Goal: Use online tool/utility: Utilize a website feature to perform a specific function

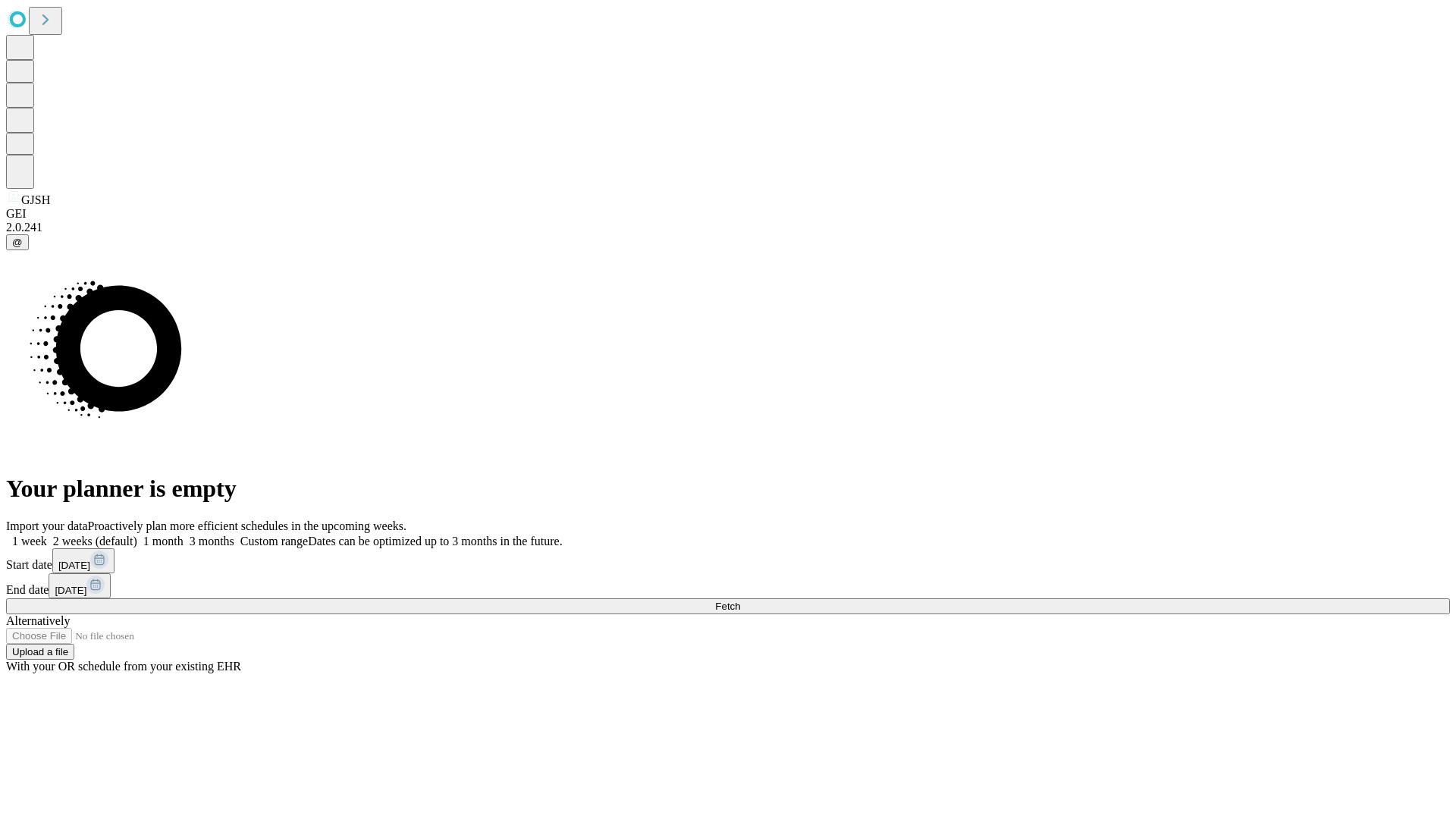
click at [740, 600] on span "Fetch" at bounding box center [727, 605] width 25 height 11
